Goal: Communication & Community: Answer question/provide support

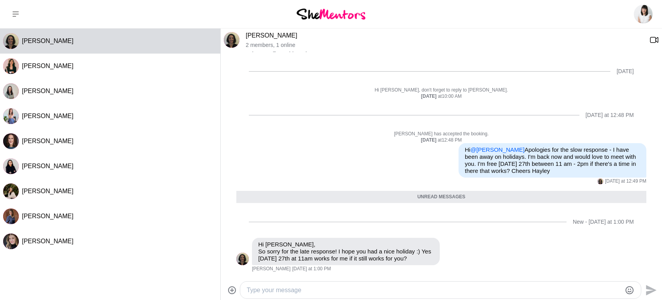
scroll to position [171, 0]
click at [337, 288] on textarea "Type your message" at bounding box center [434, 290] width 375 height 9
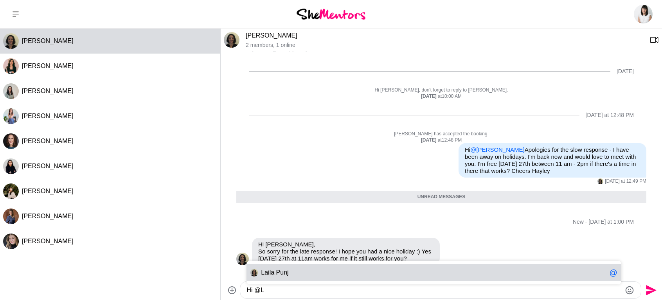
click at [313, 275] on span "L [PERSON_NAME]" at bounding box center [433, 272] width 345 height 9
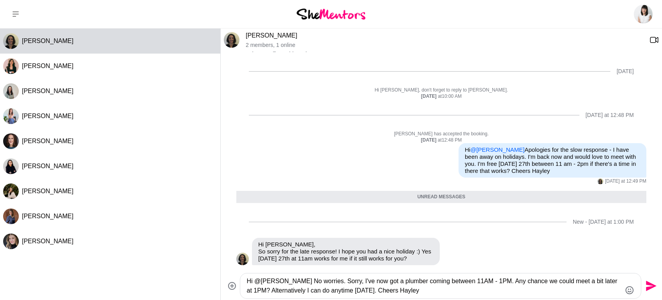
type textarea "Hi @[PERSON_NAME] No worries. Sorry, I've now got a plumber coming between 11AM…"
click at [652, 287] on icon "Send" at bounding box center [651, 286] width 11 height 11
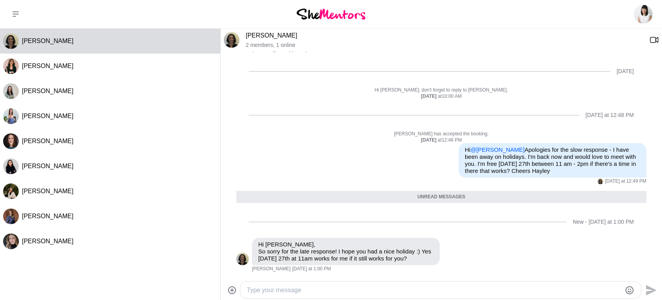
scroll to position [208, 0]
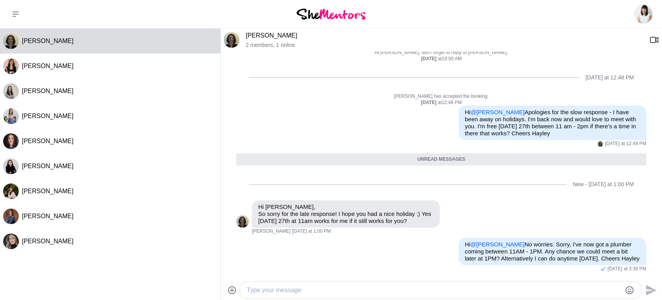
click at [256, 36] on link "[PERSON_NAME]" at bounding box center [272, 35] width 52 height 7
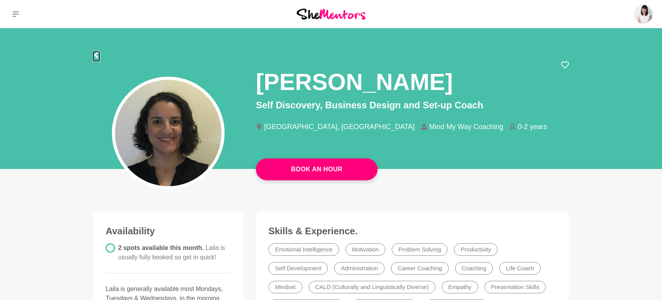
click at [98, 54] on icon at bounding box center [96, 55] width 6 height 6
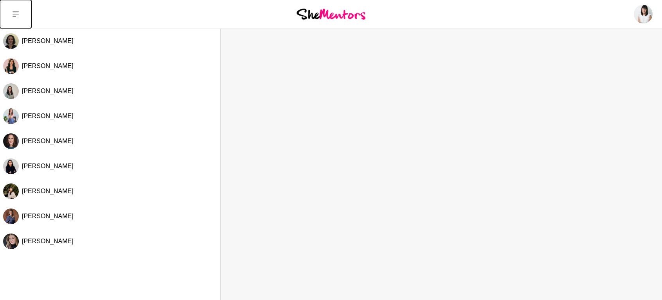
click at [19, 14] on button at bounding box center [15, 14] width 31 height 28
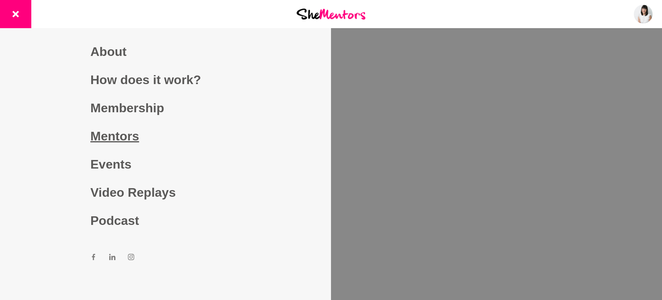
click at [115, 134] on link "Mentors" at bounding box center [165, 136] width 150 height 28
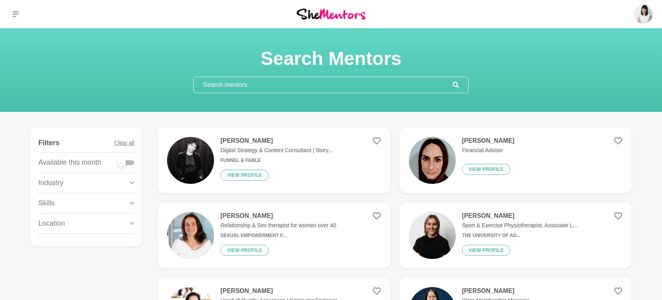
click at [297, 87] on input "text" at bounding box center [323, 85] width 259 height 16
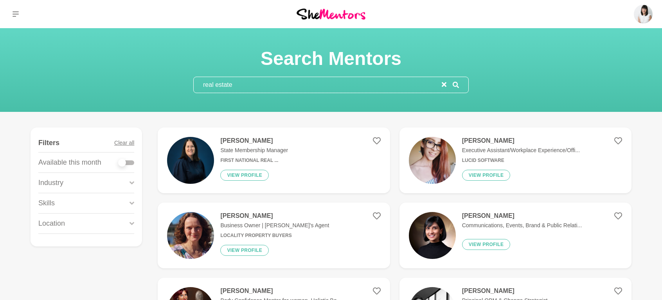
type input "real estate"
click at [258, 141] on h4 "[PERSON_NAME]" at bounding box center [254, 141] width 68 height 8
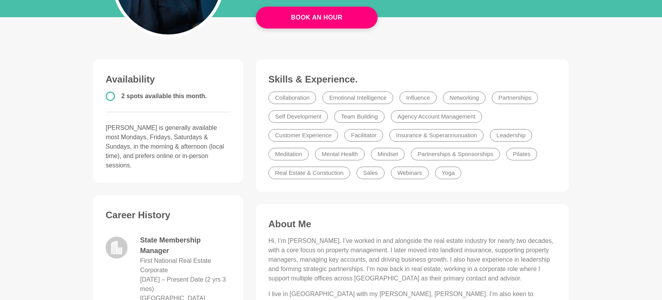
scroll to position [78, 0]
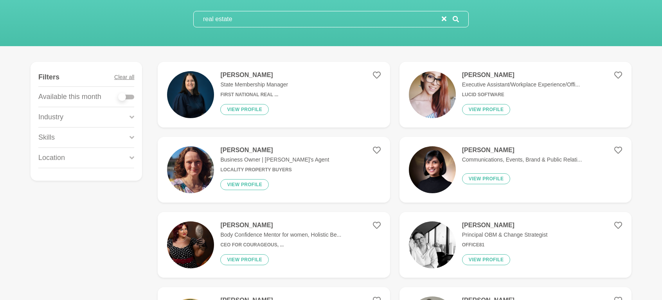
scroll to position [78, 0]
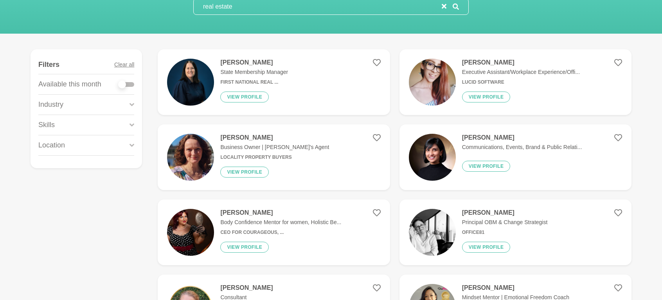
click at [251, 155] on h6 "Locality Property Buyers" at bounding box center [274, 158] width 109 height 6
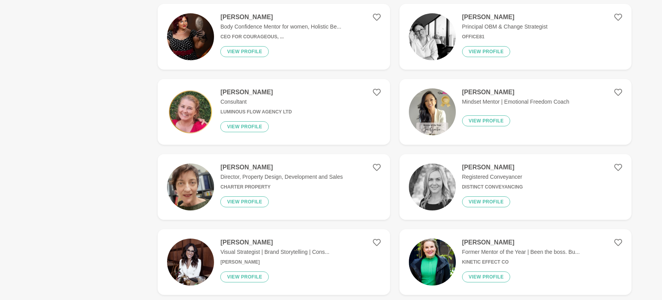
scroll to position [313, 0]
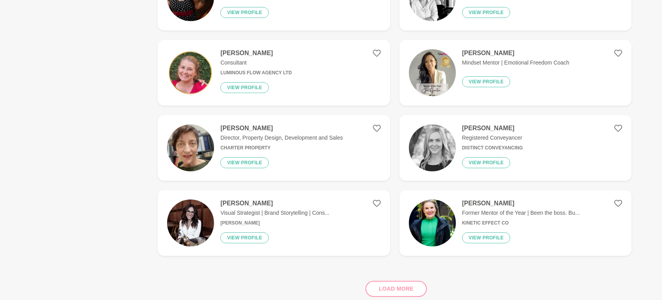
click at [310, 130] on h4 "[PERSON_NAME]" at bounding box center [281, 128] width 123 height 8
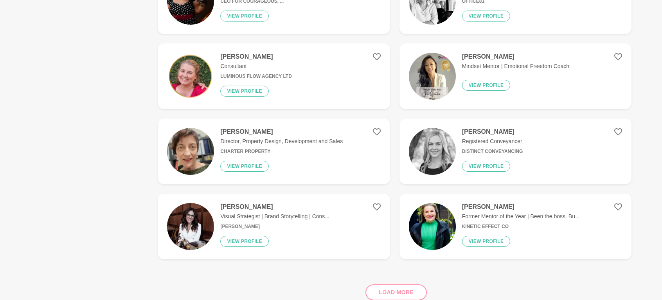
scroll to position [313, 0]
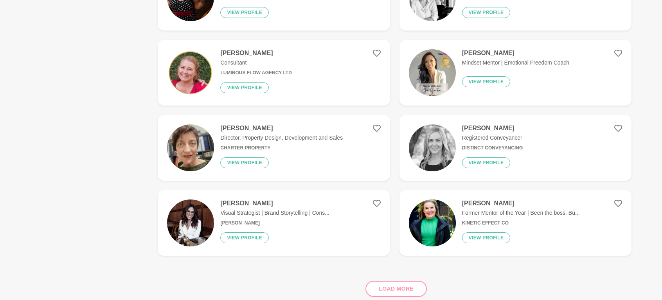
click at [503, 138] on p "Registered Conveyancer" at bounding box center [492, 138] width 61 height 8
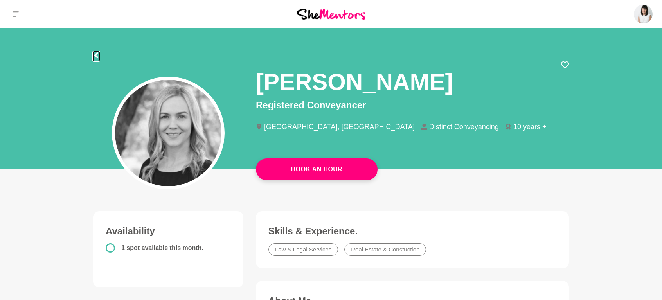
click at [99, 55] on icon at bounding box center [96, 55] width 6 height 6
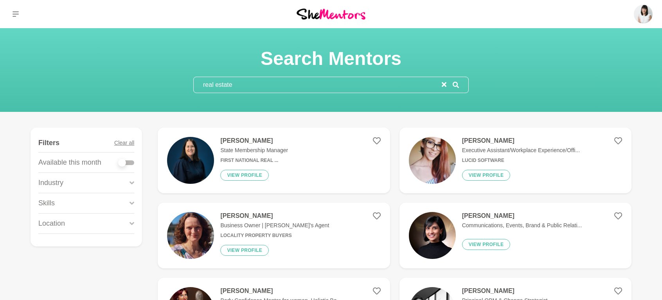
click at [344, 15] on img at bounding box center [331, 14] width 69 height 11
